Goal: Transaction & Acquisition: Purchase product/service

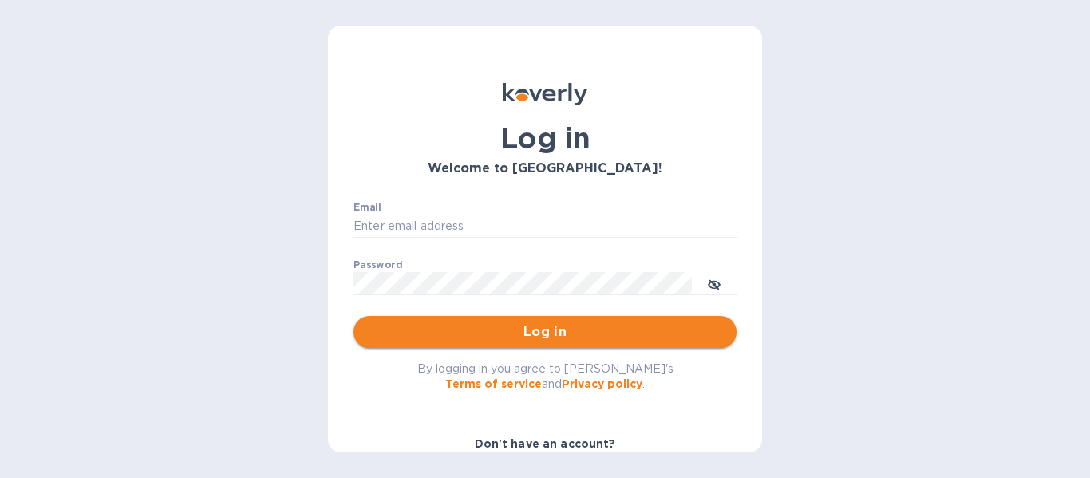
type input "[PERSON_NAME][EMAIL_ADDRESS][DOMAIN_NAME]"
click at [559, 333] on span "Log in" at bounding box center [545, 331] width 358 height 19
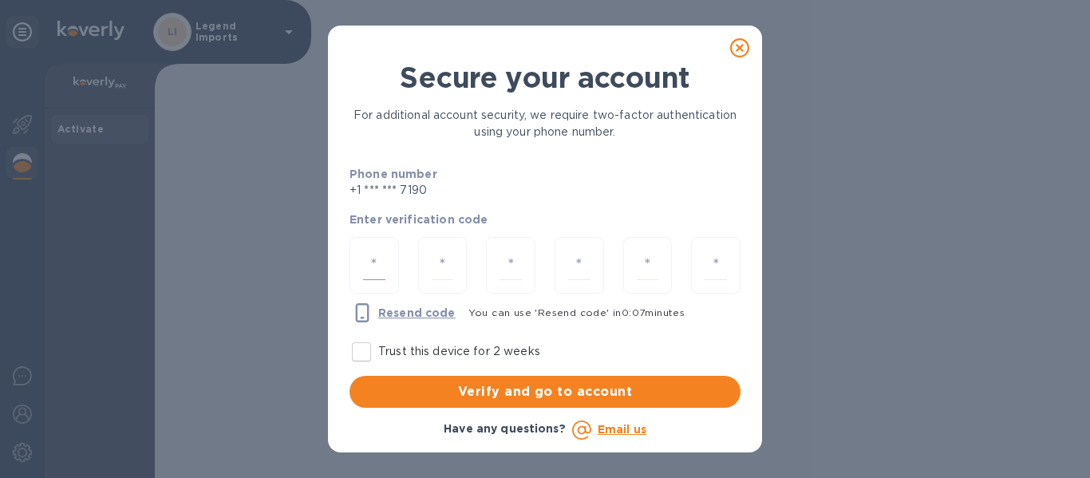
click at [378, 259] on input "number" at bounding box center [374, 266] width 22 height 30
type input "2"
type input "1"
type input "6"
type input "5"
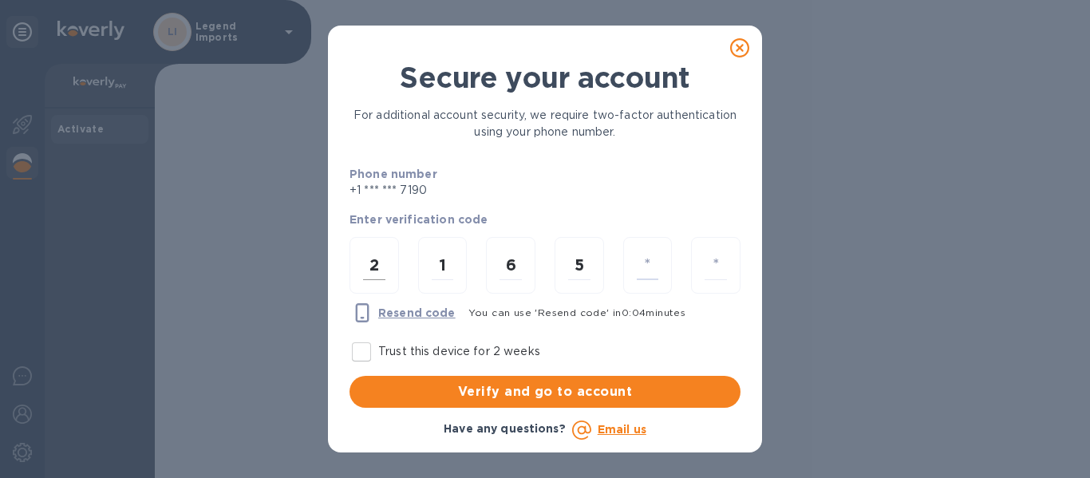
type input "4"
type input "7"
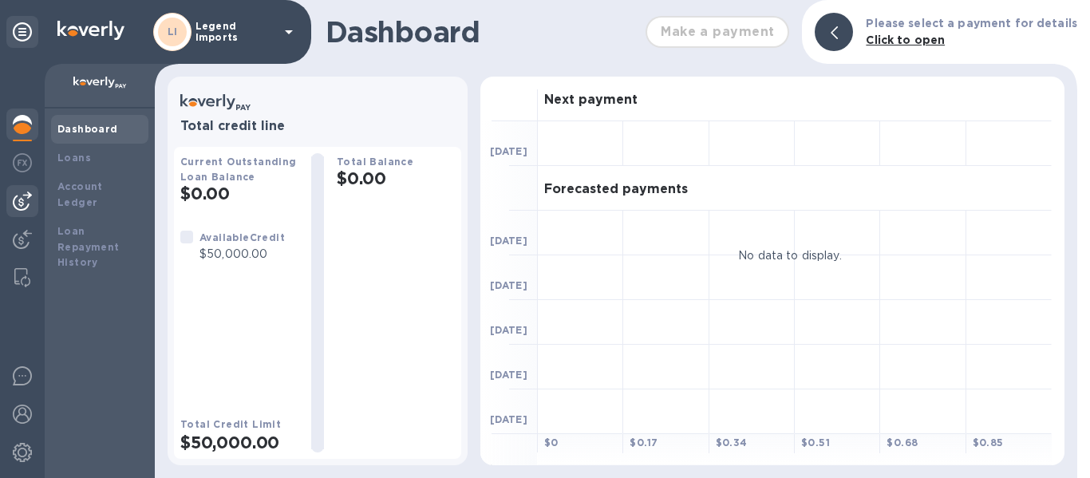
click at [25, 199] on img at bounding box center [22, 201] width 19 height 19
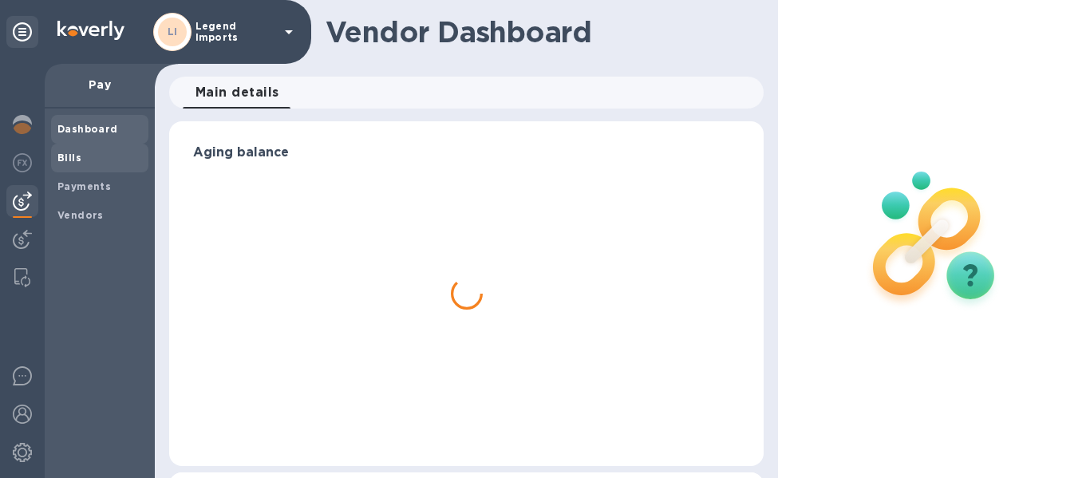
click at [78, 160] on b "Bills" at bounding box center [69, 158] width 24 height 12
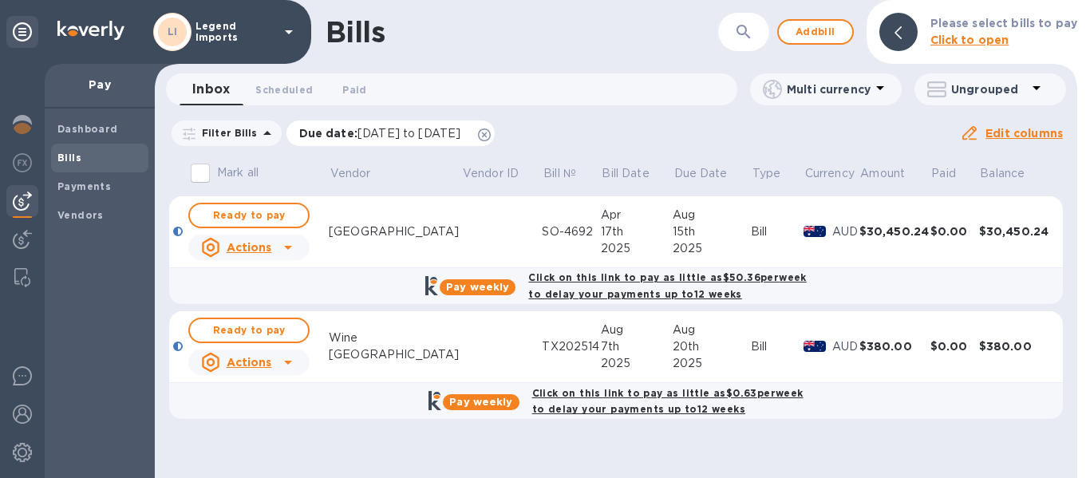
click at [491, 137] on icon at bounding box center [484, 135] width 13 height 13
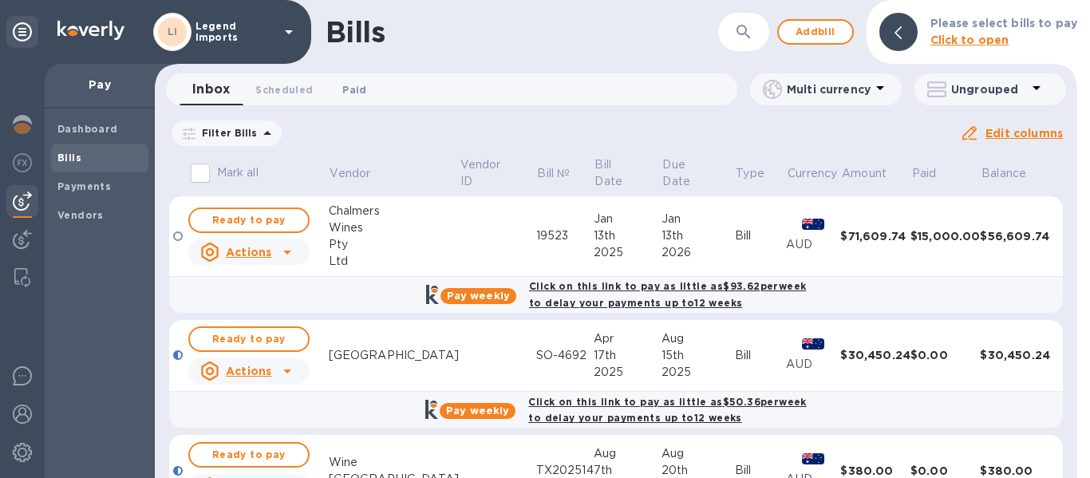
click at [358, 87] on span "Paid 0" at bounding box center [354, 89] width 24 height 17
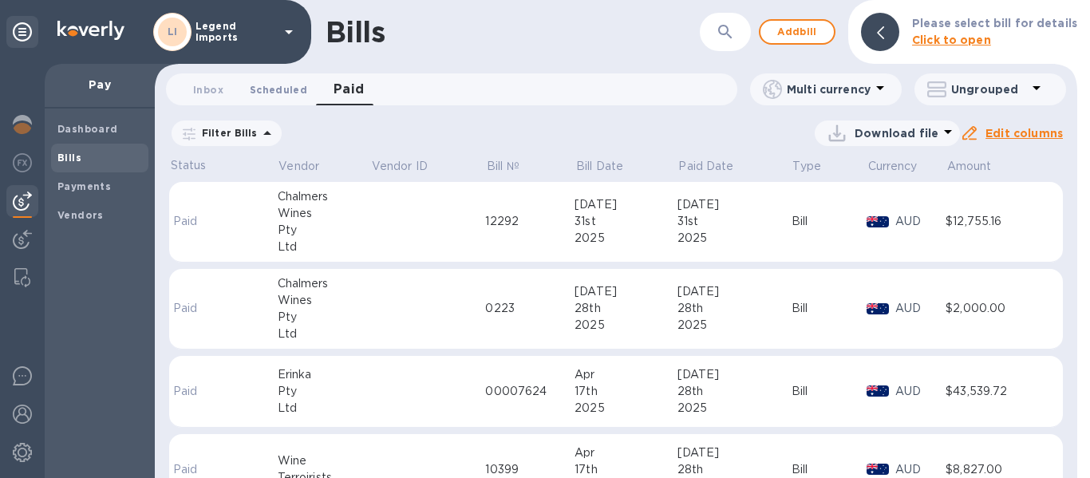
click at [285, 96] on span "Scheduled 0" at bounding box center [278, 89] width 57 height 17
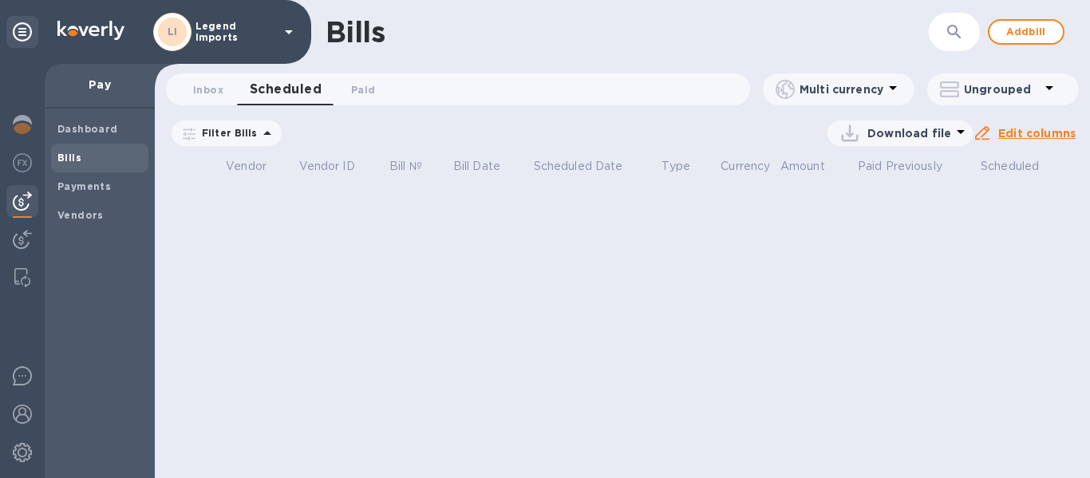
click at [0, 0] on icon at bounding box center [0, 0] width 0 height 0
click at [213, 98] on button "Inbox 0" at bounding box center [208, 89] width 57 height 32
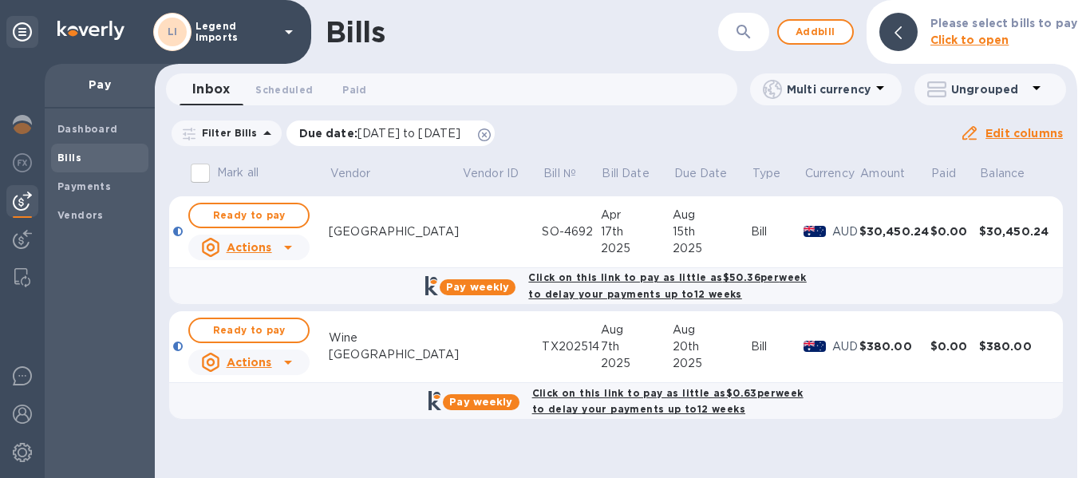
click at [491, 137] on icon at bounding box center [484, 135] width 13 height 13
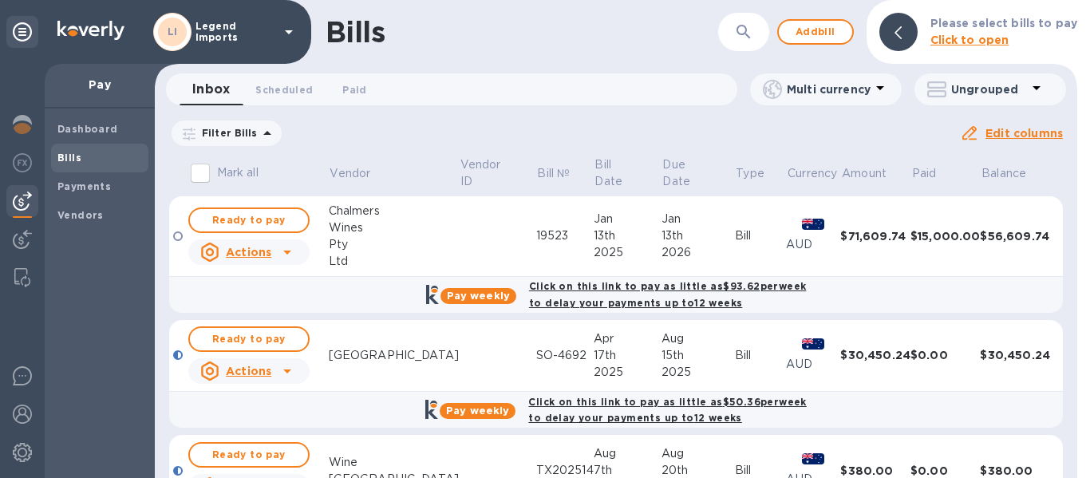
scroll to position [86, 0]
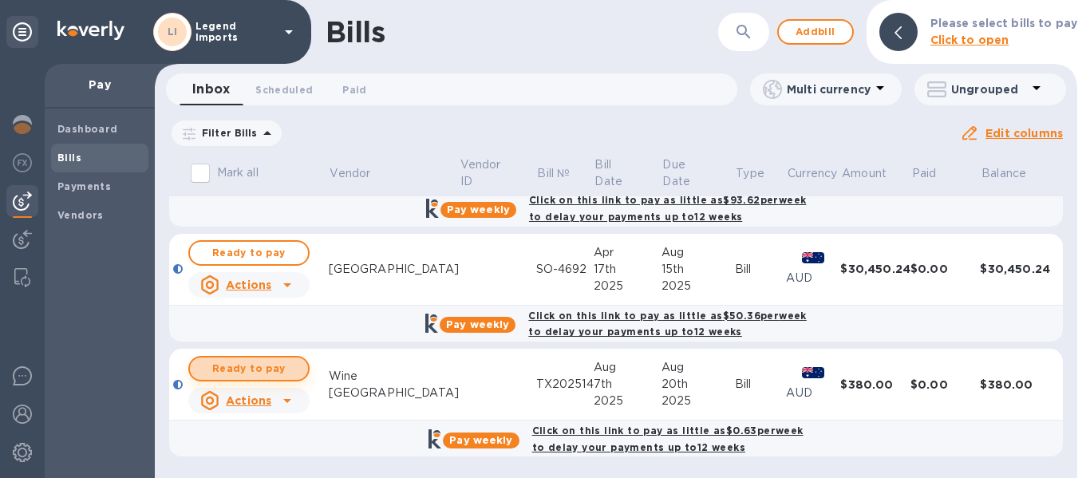
click at [233, 370] on span "Ready to pay" at bounding box center [249, 368] width 93 height 19
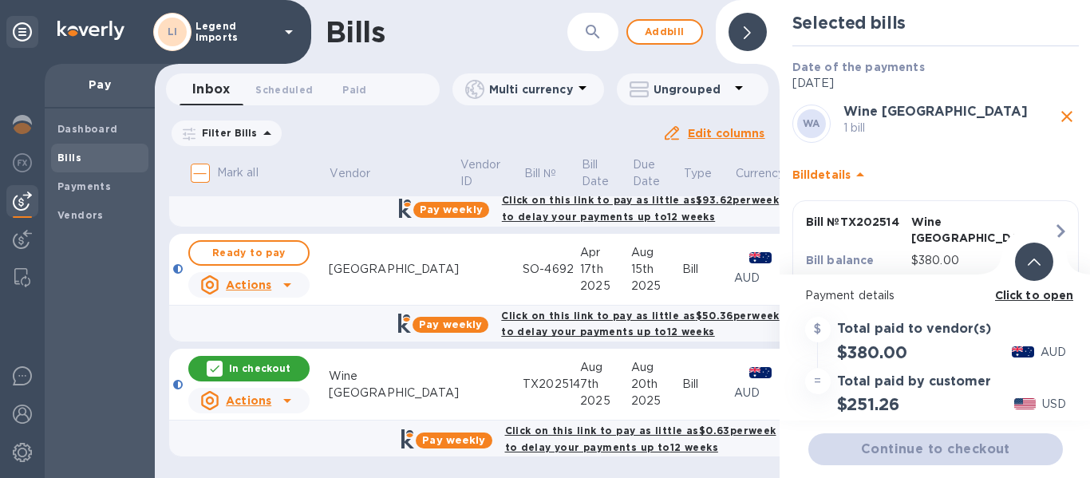
click at [1027, 305] on div "Click to open" at bounding box center [1034, 295] width 85 height 23
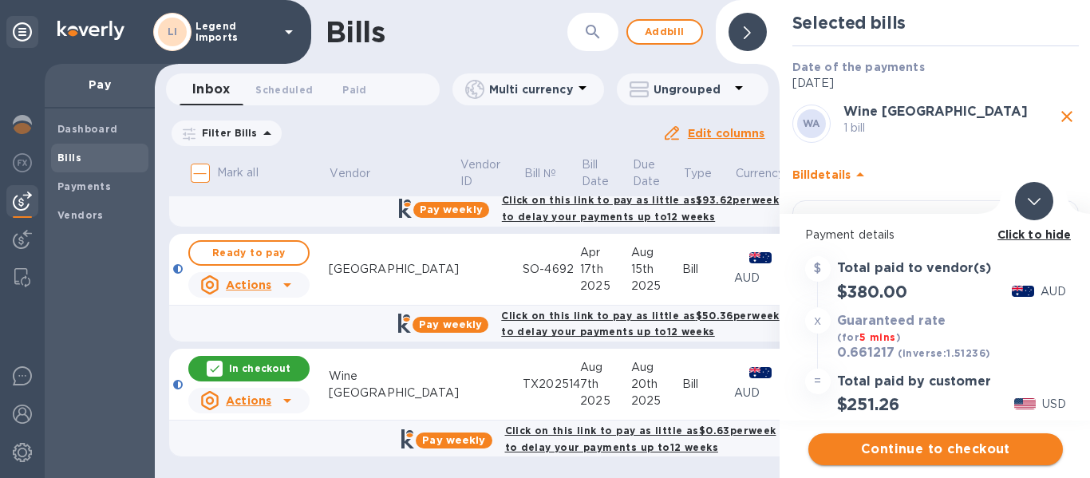
click at [941, 451] on span "Continue to checkout" at bounding box center [935, 449] width 229 height 19
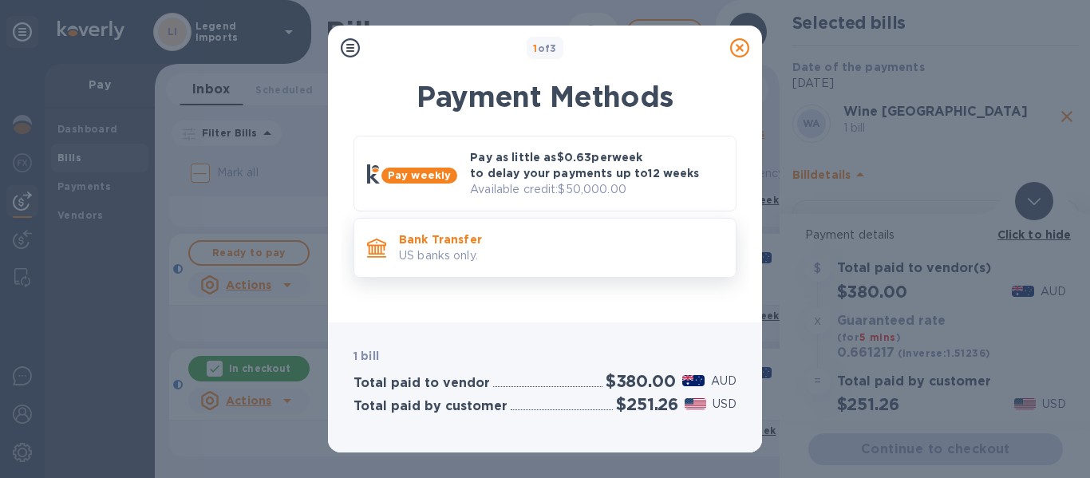
click at [532, 249] on p "US banks only." at bounding box center [561, 255] width 324 height 17
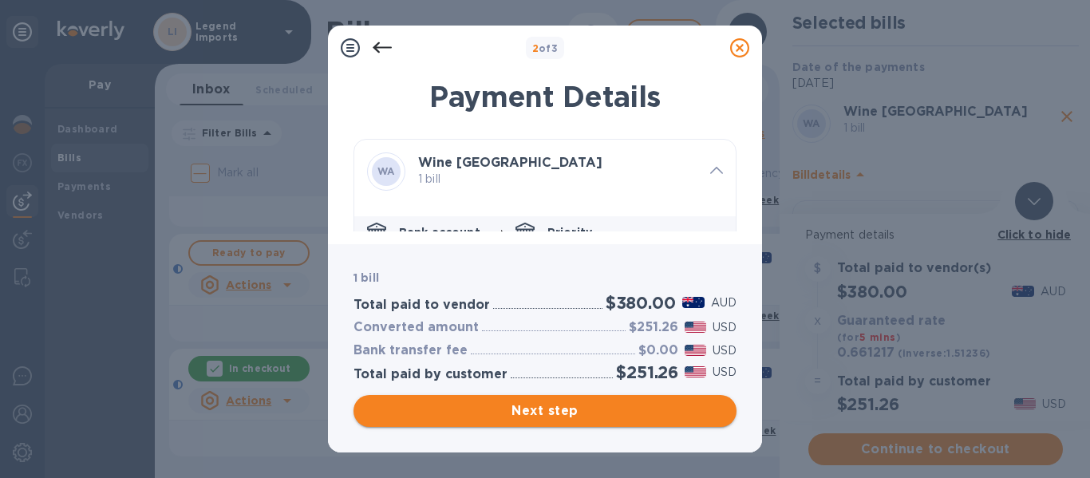
click at [532, 408] on span "Next step" at bounding box center [545, 411] width 358 height 19
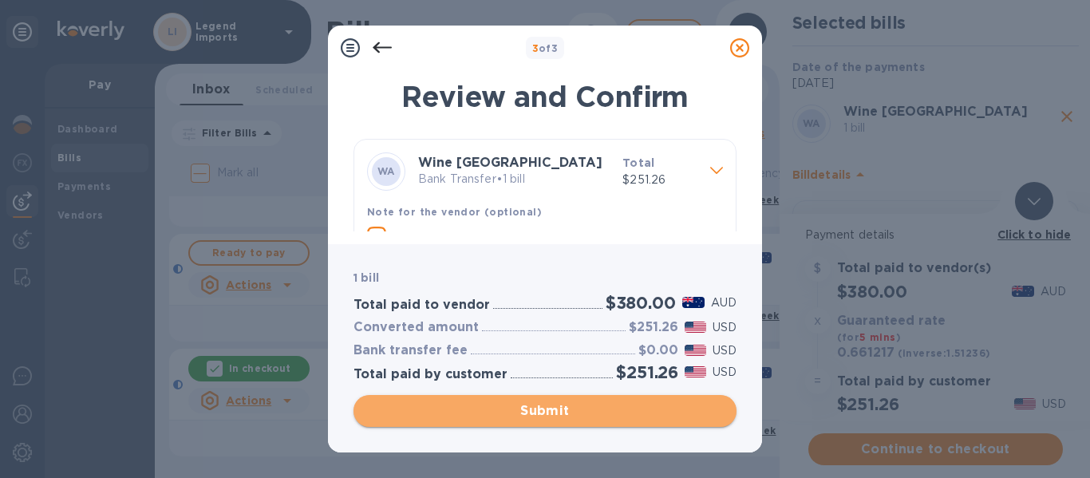
click at [532, 410] on span "Submit" at bounding box center [545, 411] width 358 height 19
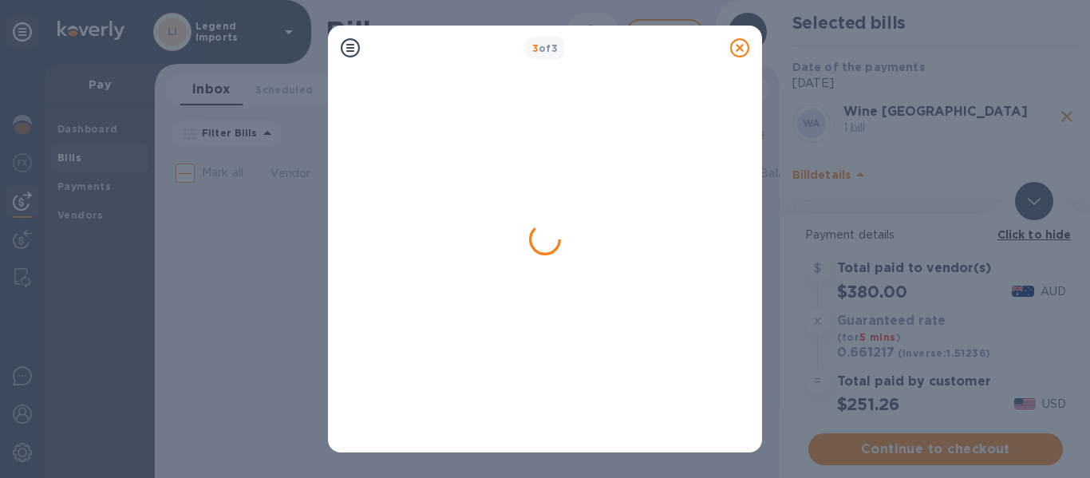
scroll to position [0, 0]
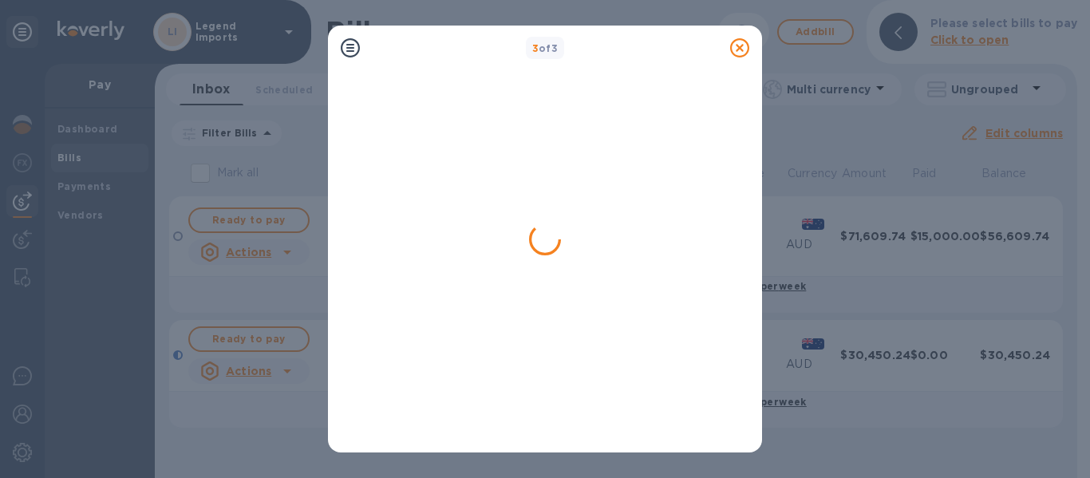
click at [743, 52] on icon at bounding box center [739, 47] width 19 height 19
